Goal: Information Seeking & Learning: Understand process/instructions

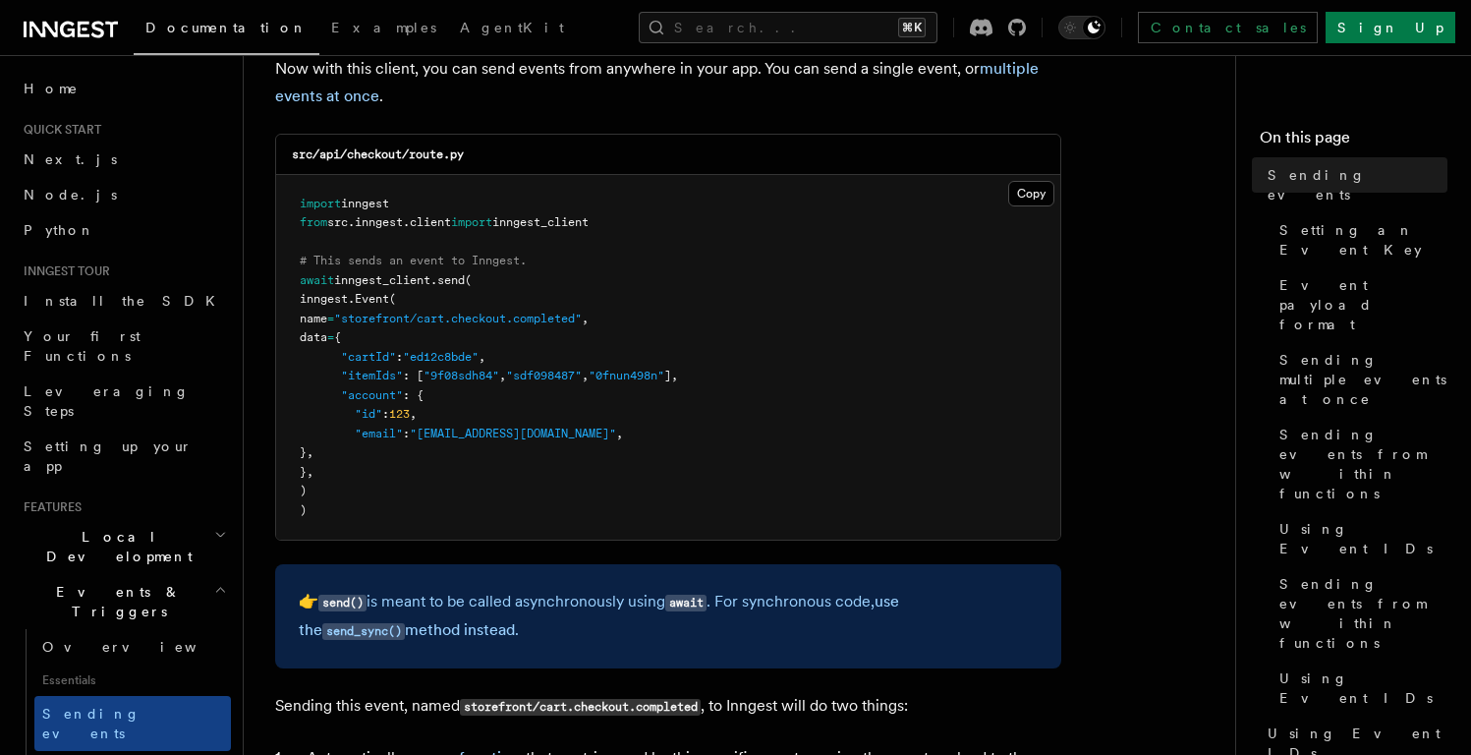
scroll to position [518, 0]
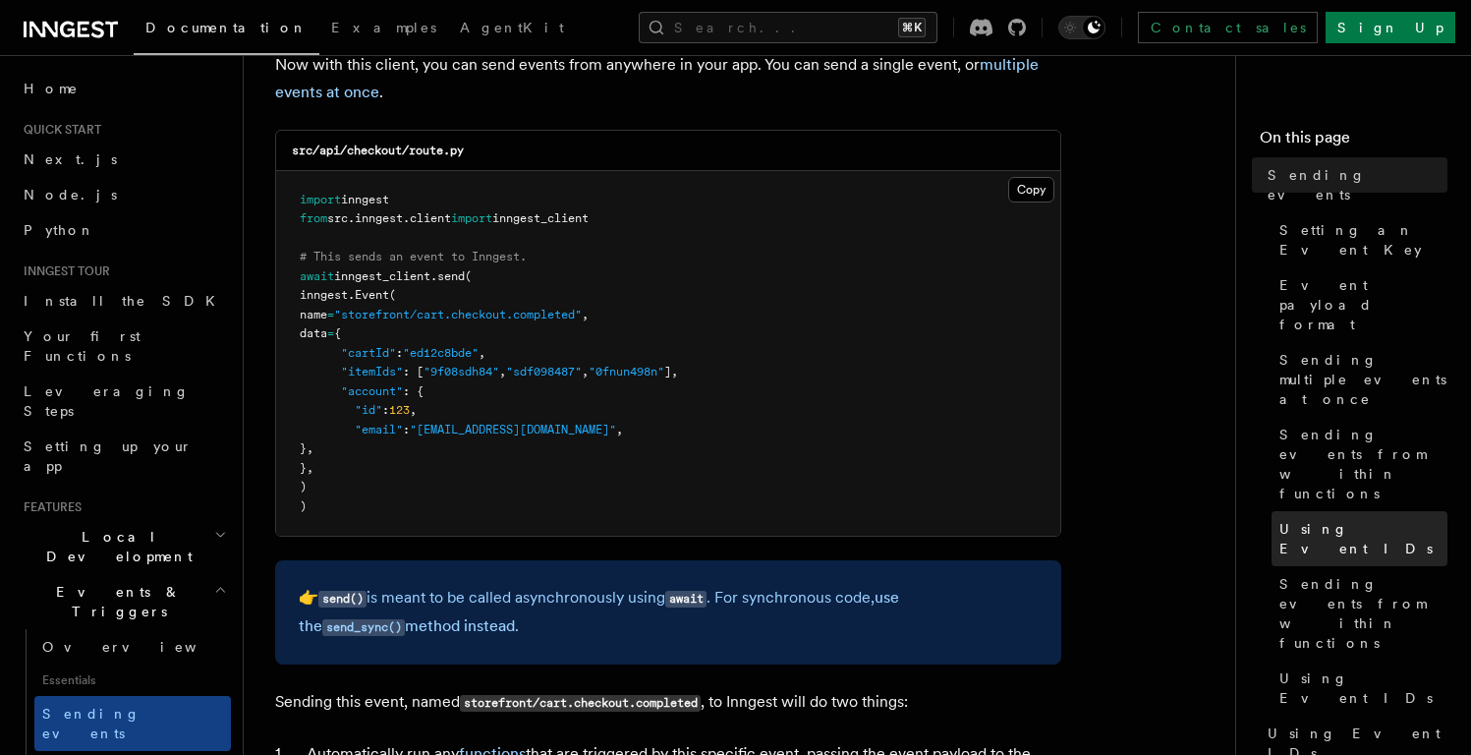
click at [1351, 519] on span "Using Event IDs" at bounding box center [1364, 538] width 168 height 39
click at [1340, 519] on span "Using Event IDs" at bounding box center [1364, 538] width 168 height 39
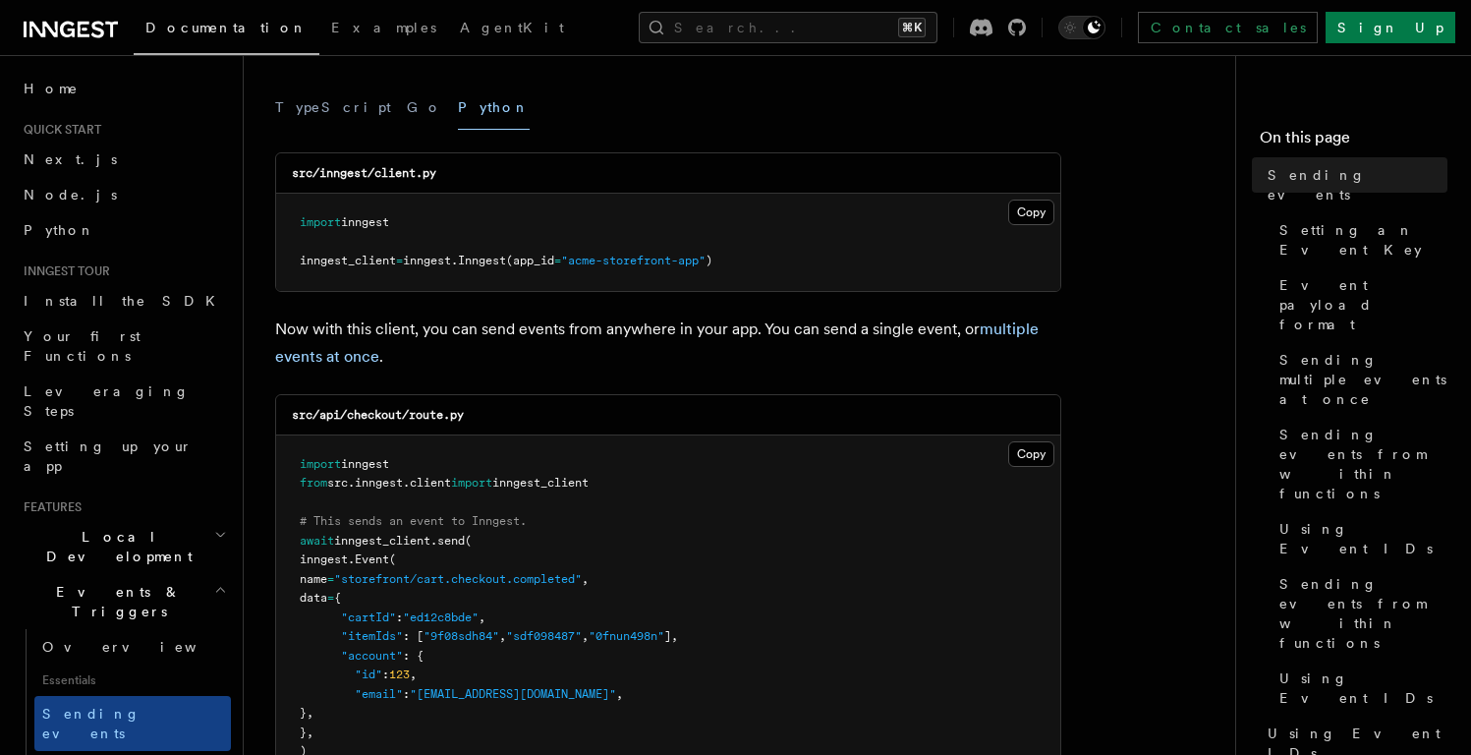
scroll to position [253, 0]
click at [1377, 511] on link "Using Event IDs" at bounding box center [1360, 538] width 176 height 55
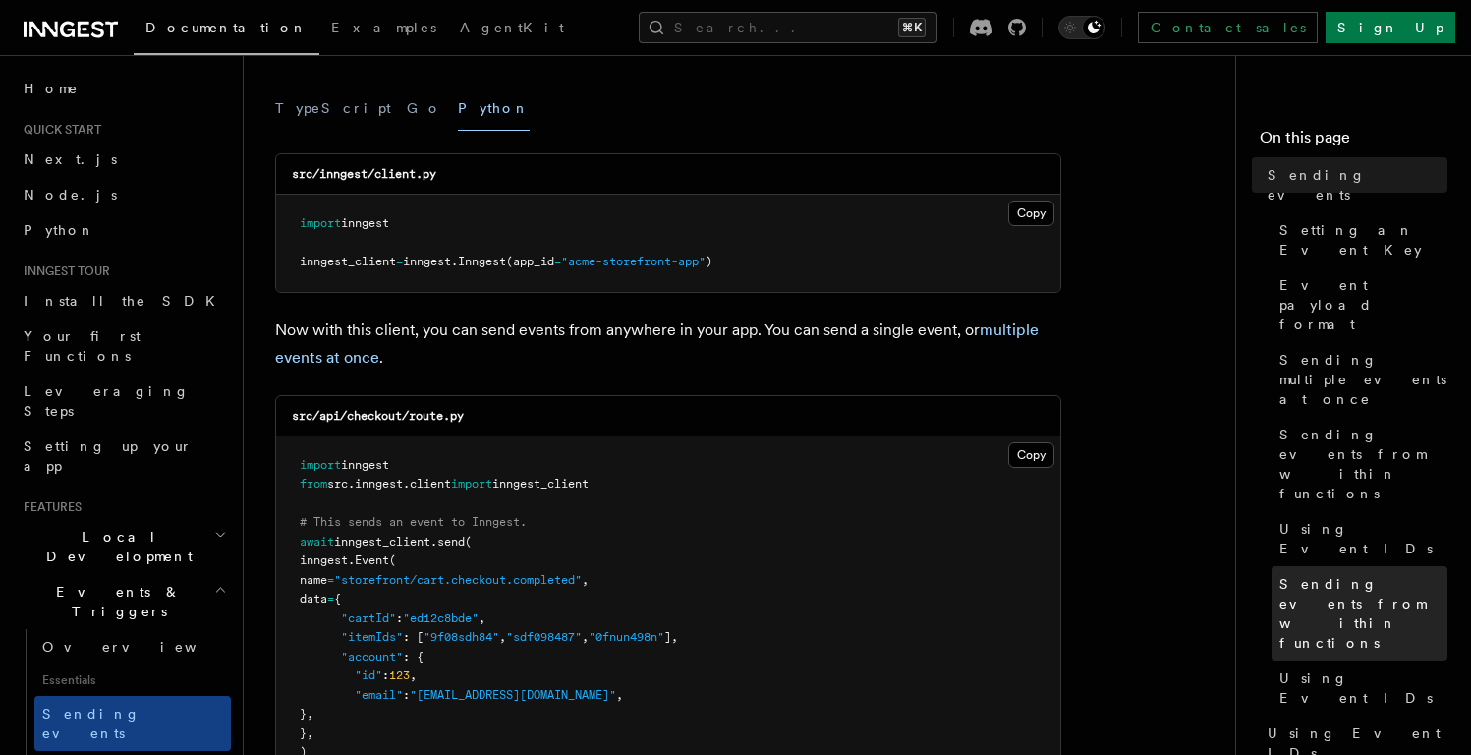
click at [1332, 574] on span "Sending events from within functions" at bounding box center [1364, 613] width 168 height 79
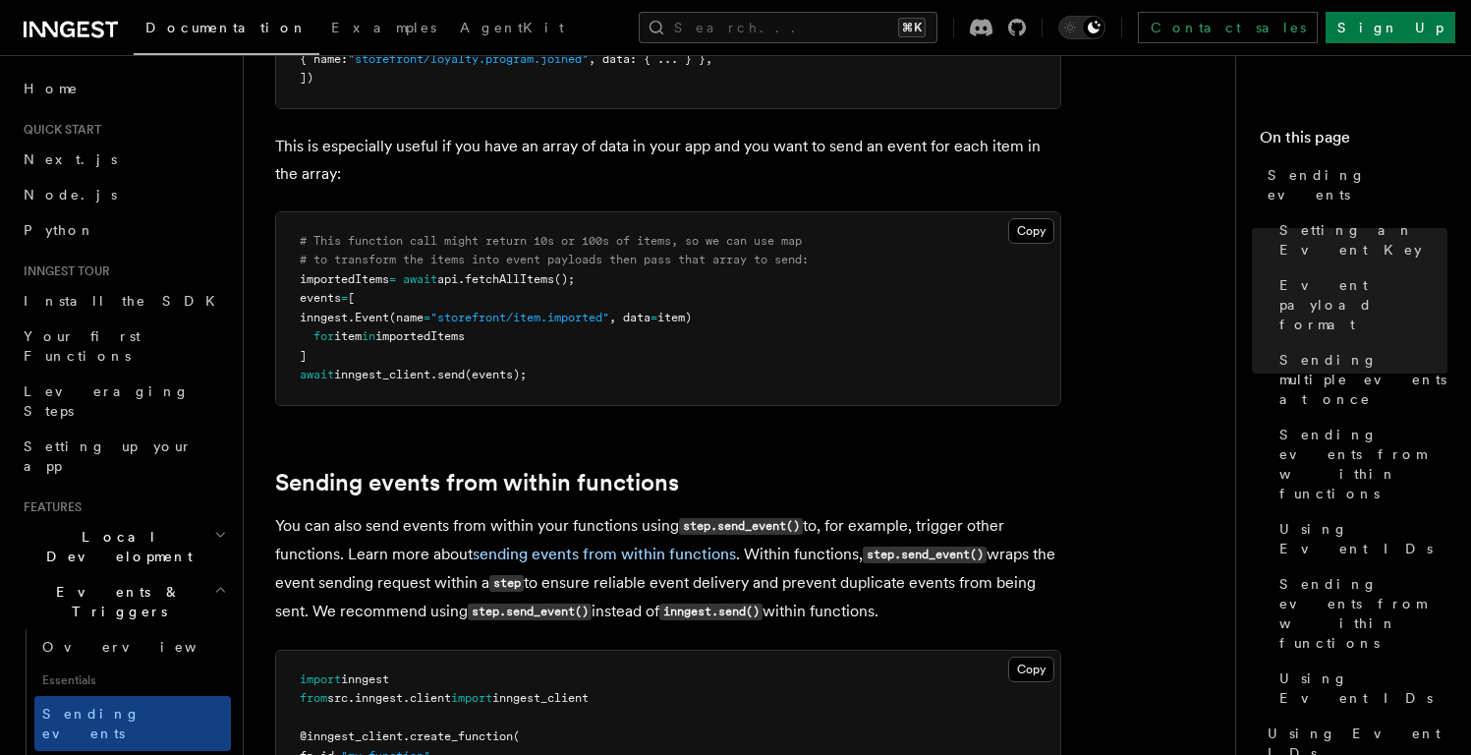
scroll to position [2634, 0]
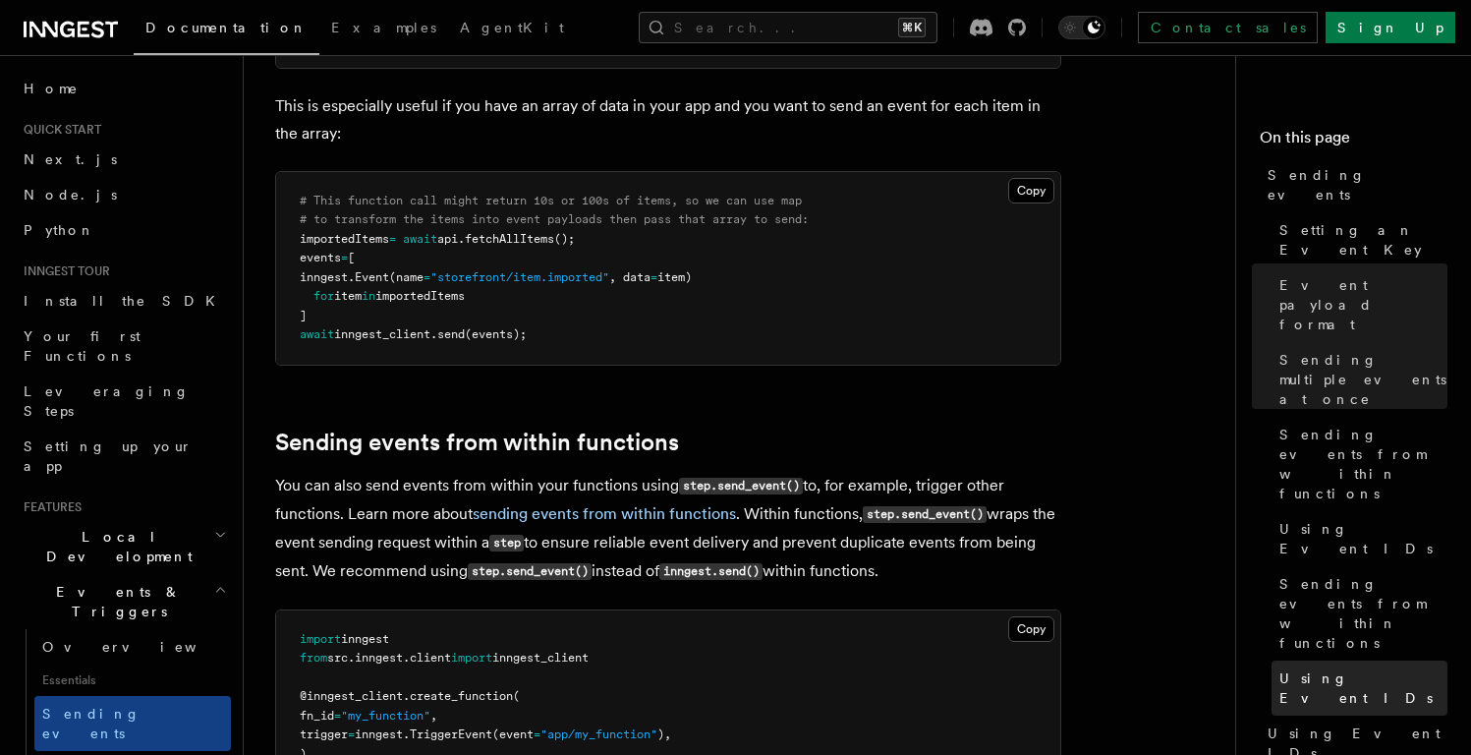
click at [1346, 668] on span "Using Event IDs" at bounding box center [1364, 687] width 168 height 39
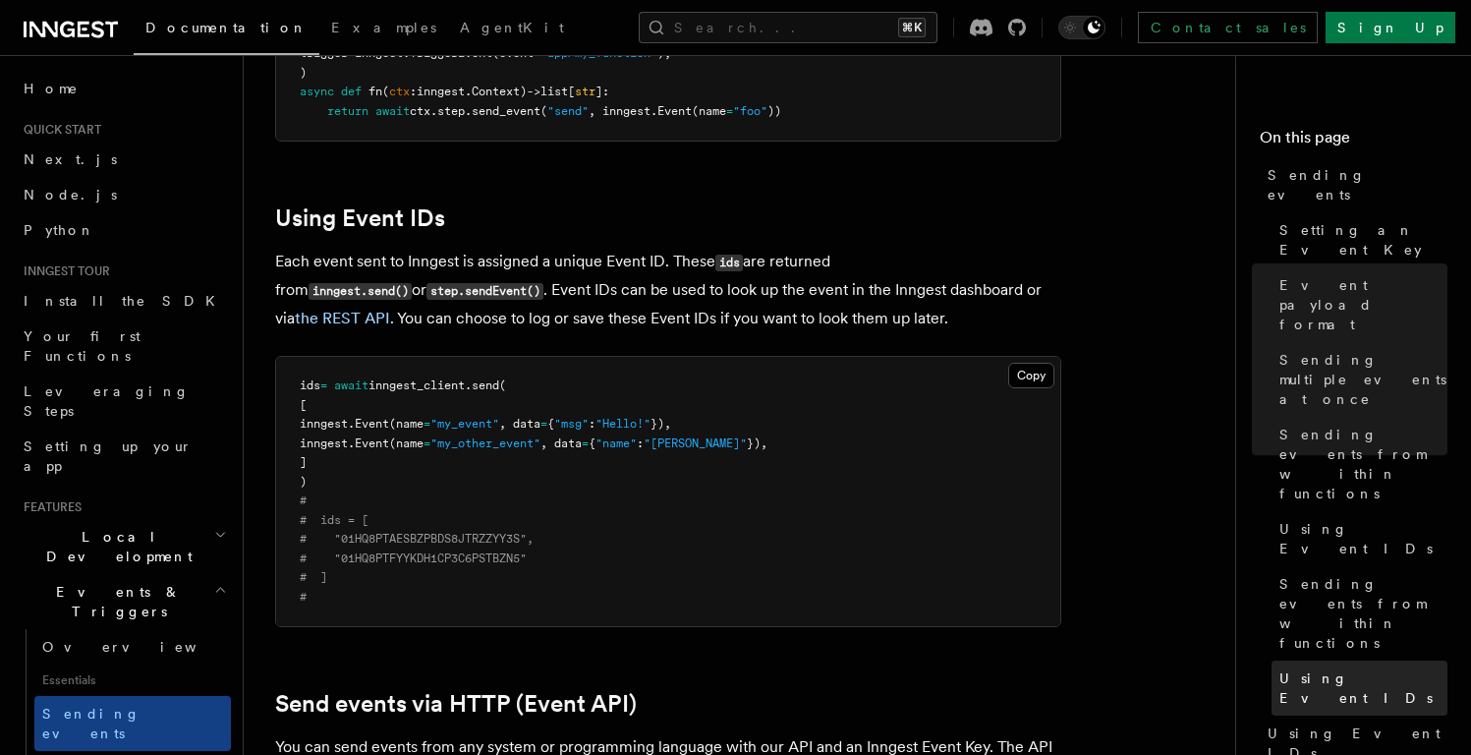
scroll to position [3402, 0]
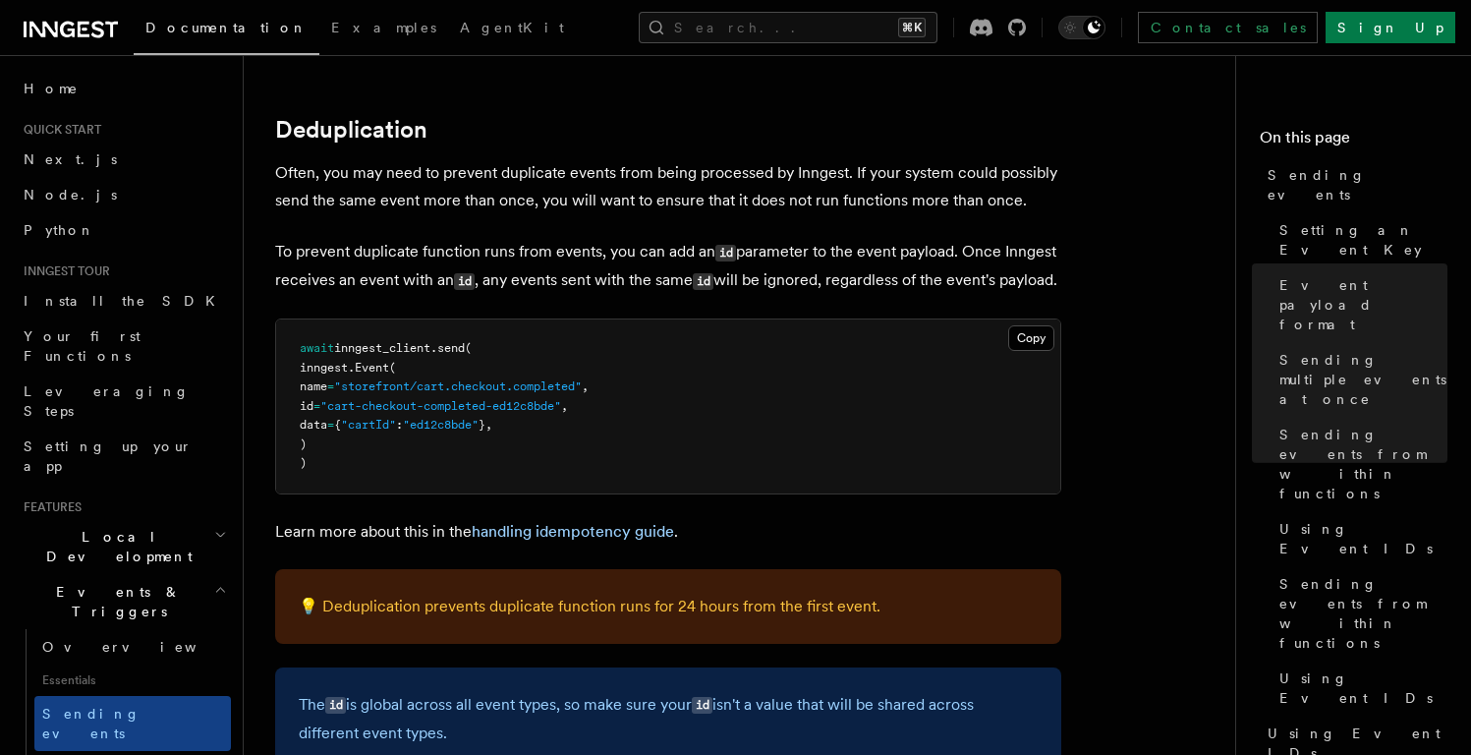
scroll to position [4762, 0]
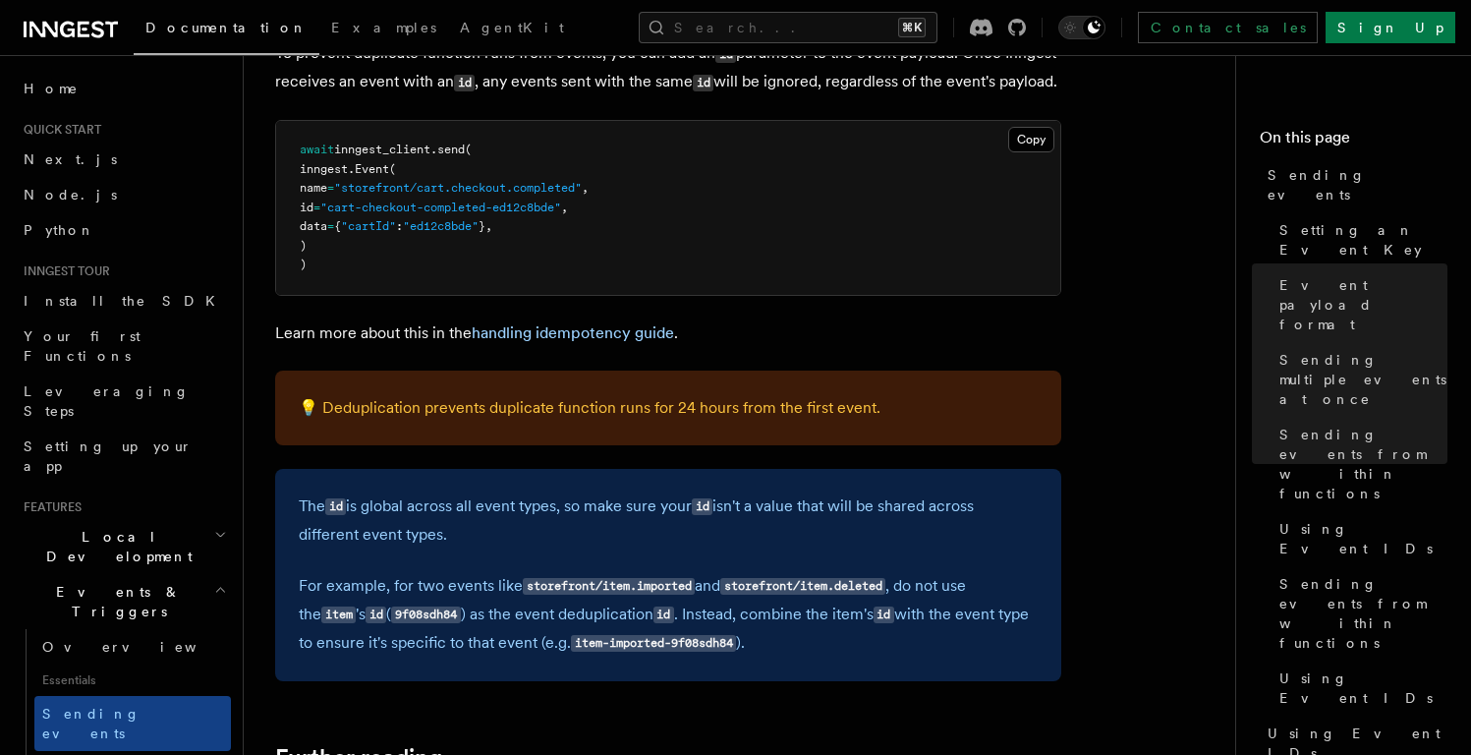
scroll to position [4632, 0]
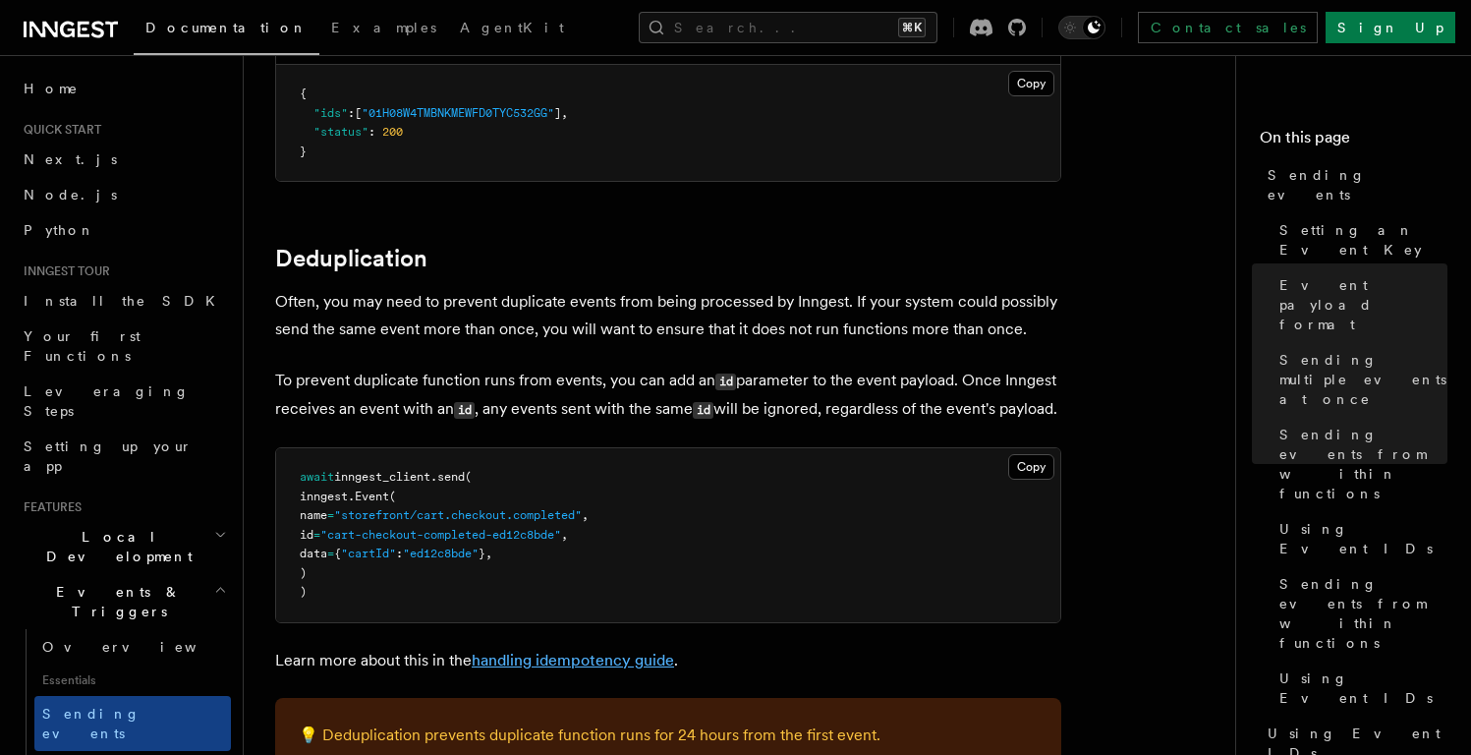
click at [572, 661] on link "handling idempotency guide" at bounding box center [573, 660] width 202 height 19
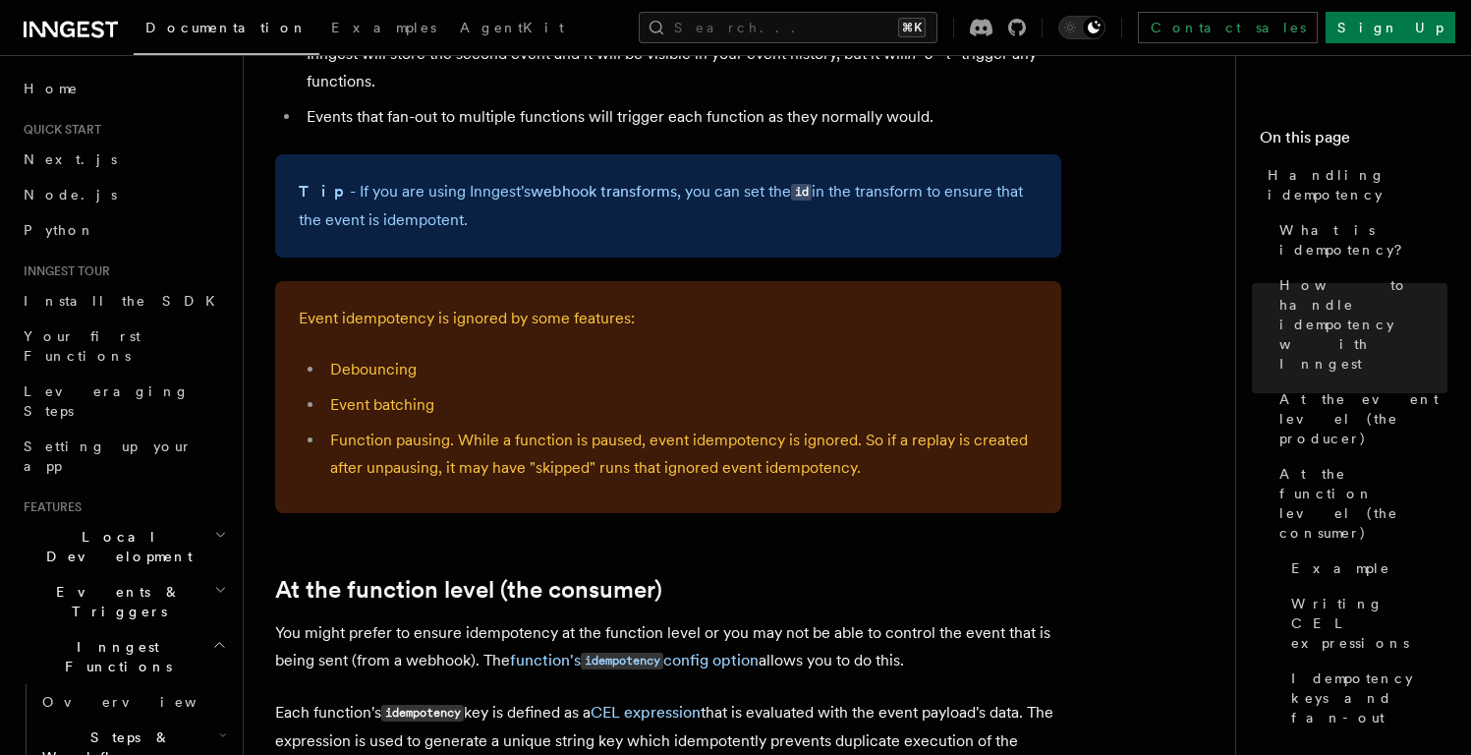
scroll to position [1872, 0]
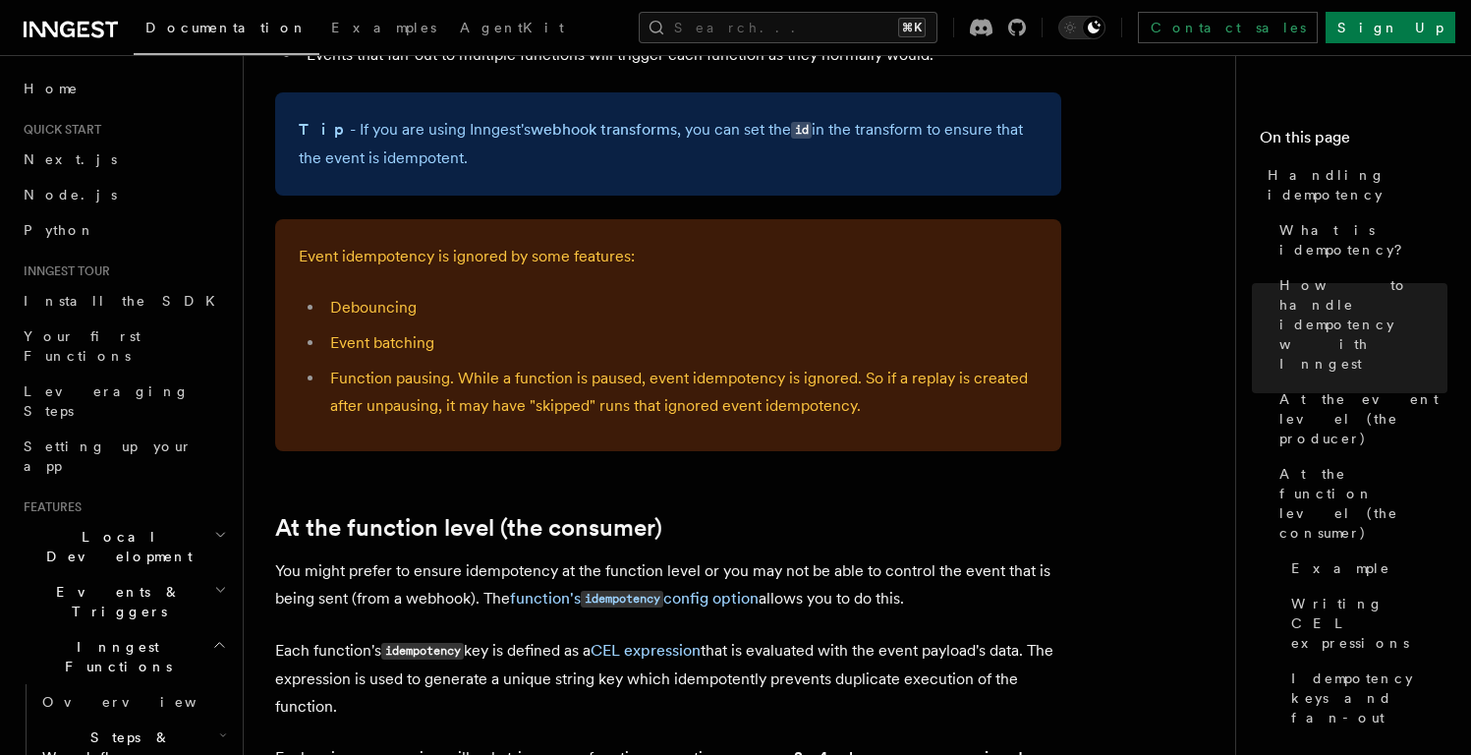
click at [380, 294] on li "Debouncing" at bounding box center [681, 308] width 714 height 28
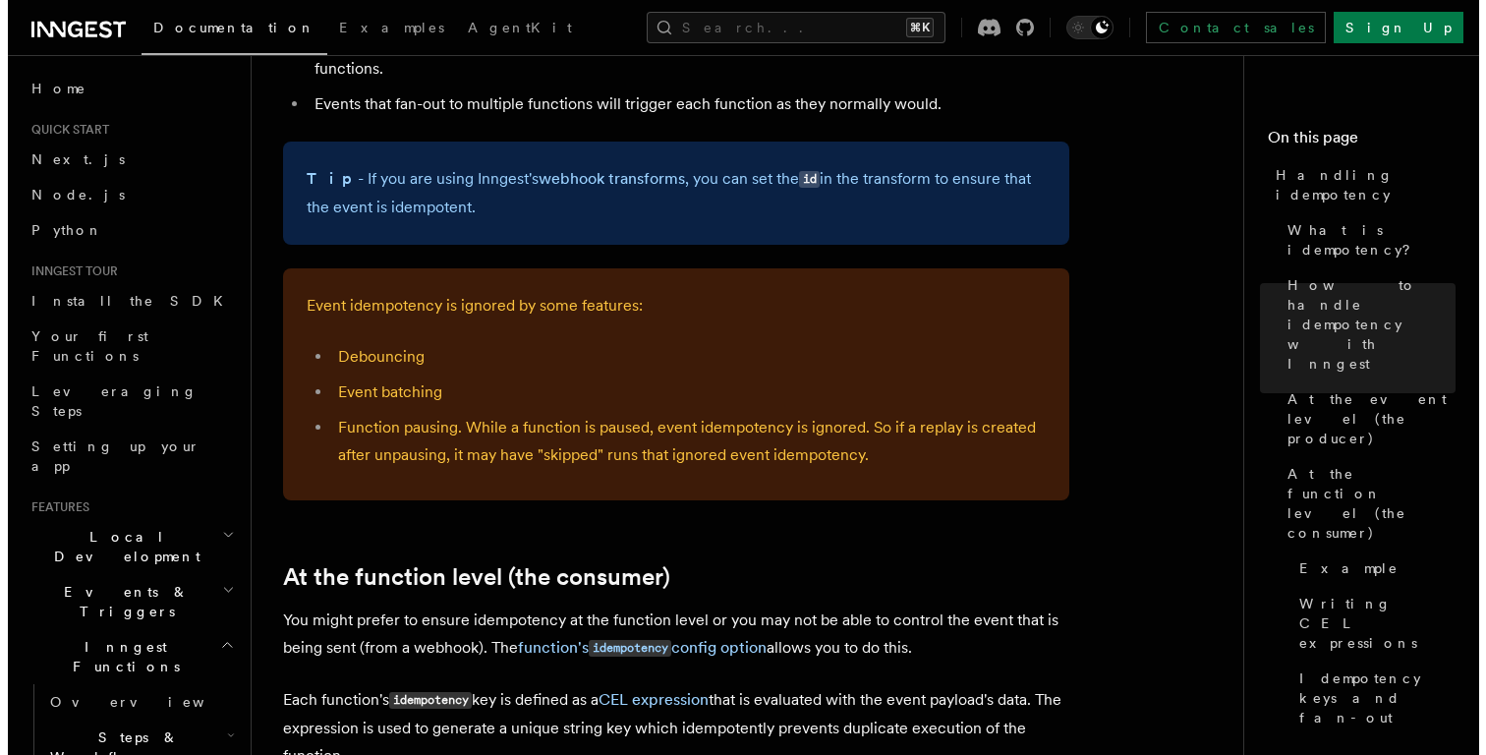
scroll to position [1697, 0]
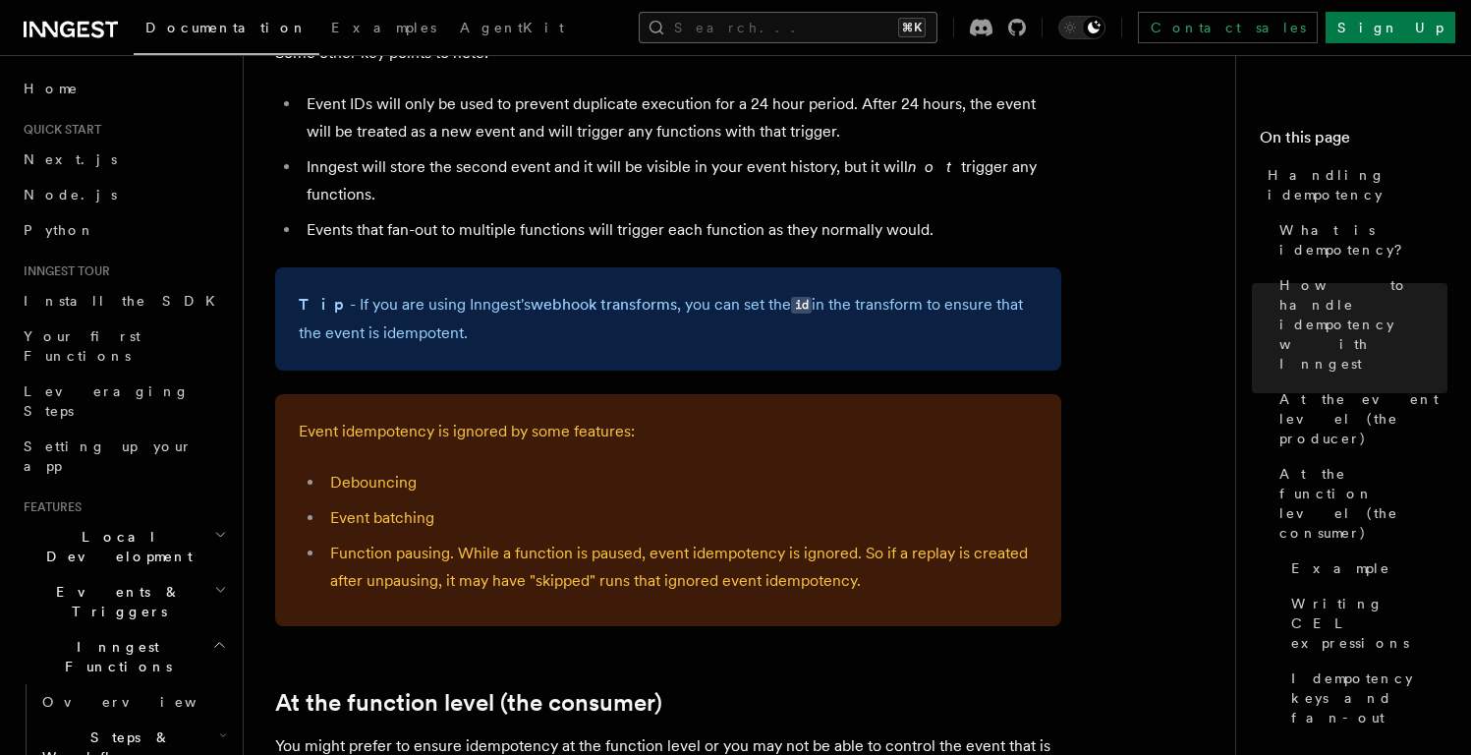
click at [760, 34] on button "Search... ⌘K" at bounding box center [788, 27] width 299 height 31
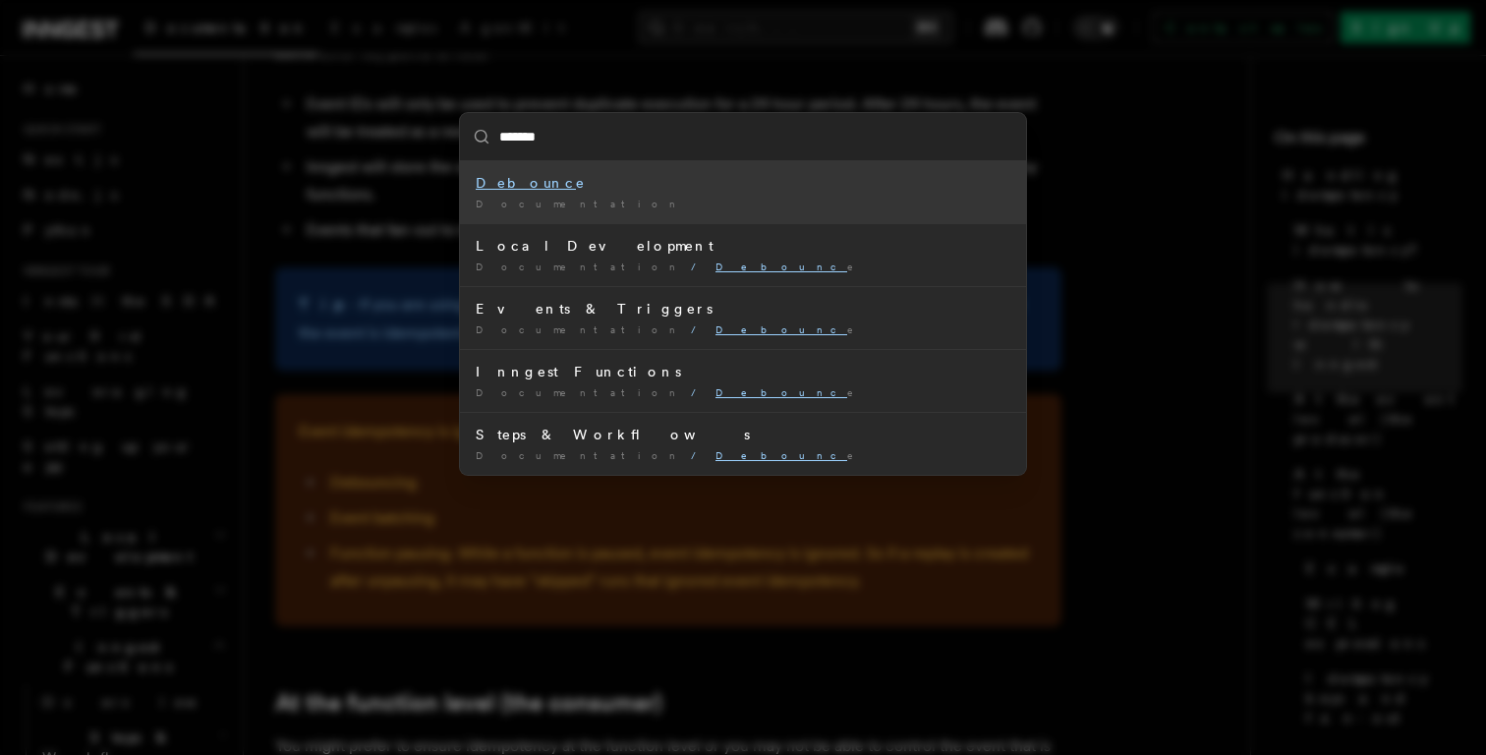
type input "********"
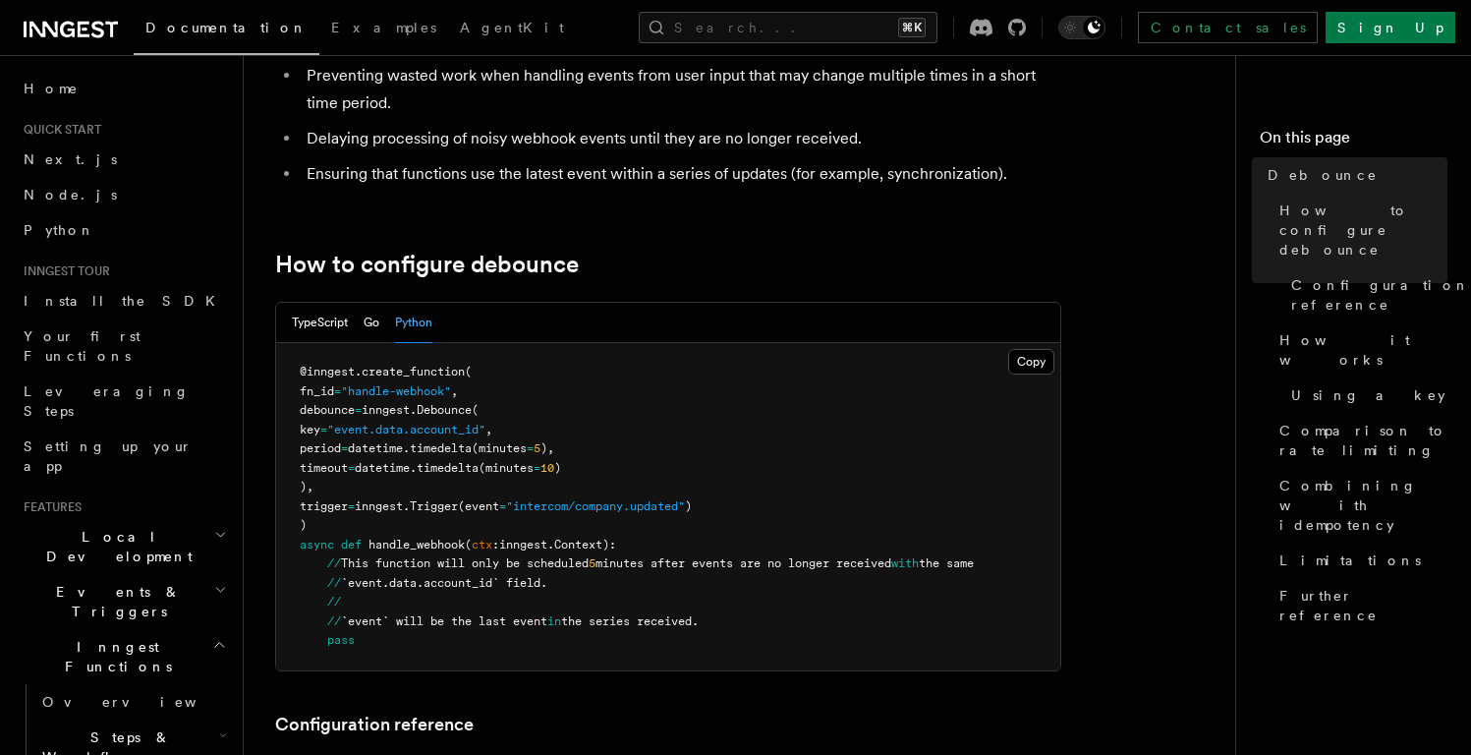
scroll to position [200, 0]
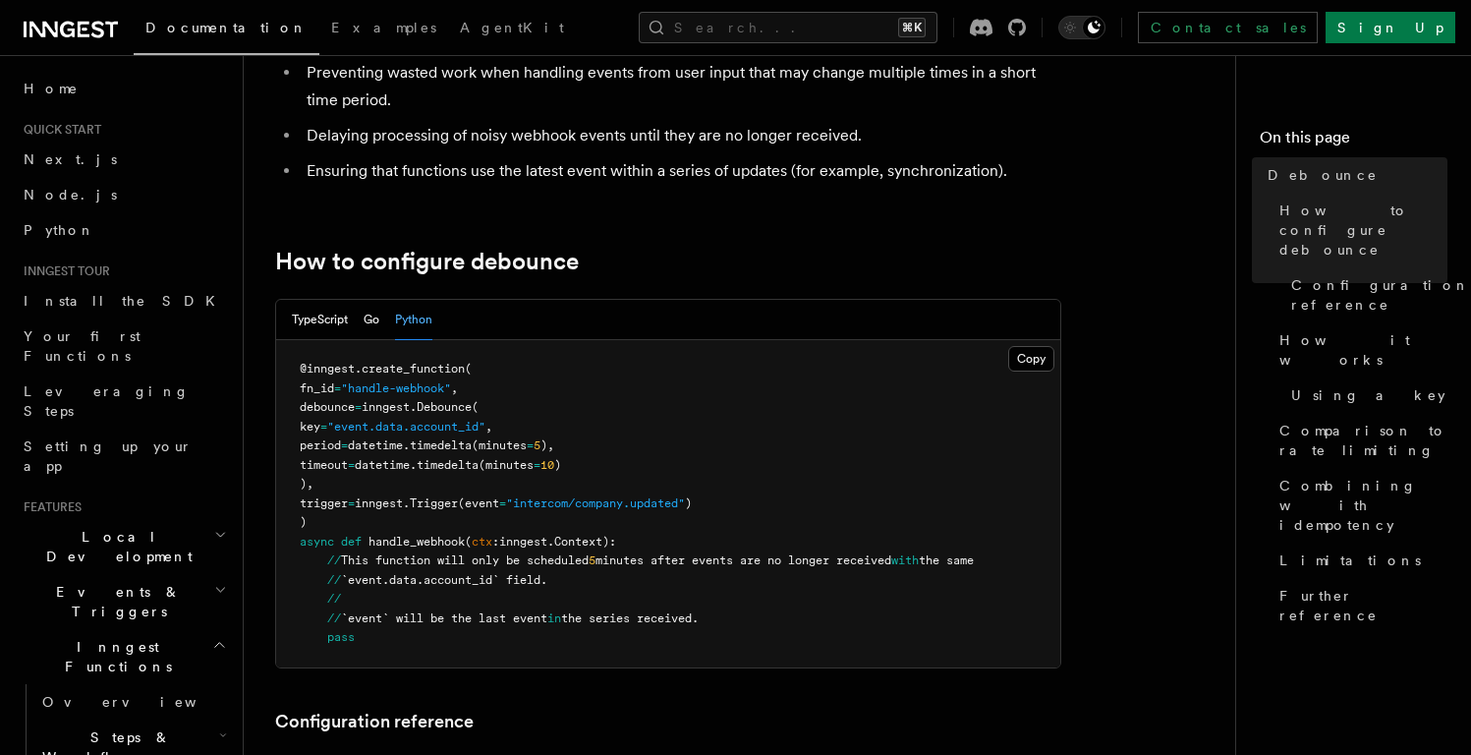
drag, startPoint x: 392, startPoint y: 406, endPoint x: 334, endPoint y: 480, distance: 93.8
click at [334, 480] on code "@inngest . create_function ( fn_id = "handle-webhook" , debounce = inngest. Deb…" at bounding box center [637, 503] width 674 height 282
copy code "inngest. Debounce ( key = "event.data.account_id" , period = datetime. timedelt…"
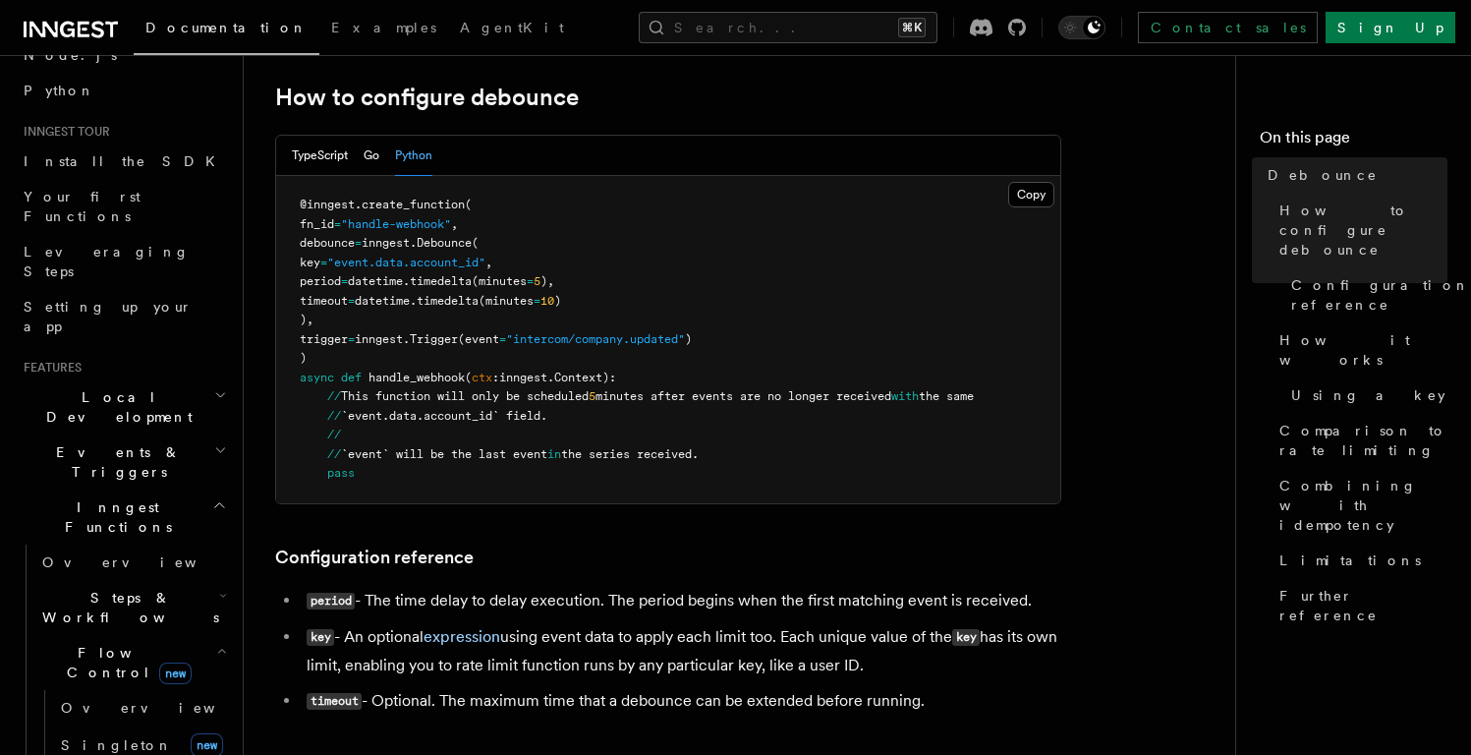
scroll to position [388, 0]
